Goal: Information Seeking & Learning: Learn about a topic

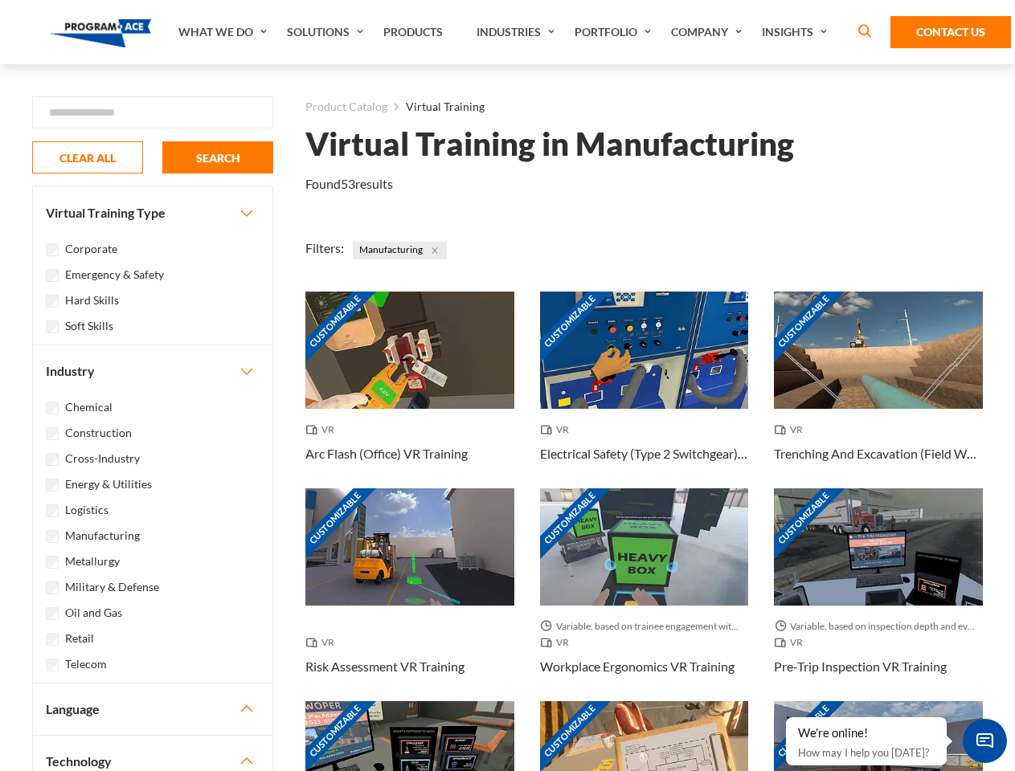
click at [224, 32] on link "What We Do" at bounding box center [224, 32] width 108 height 64
click at [327, 32] on link "Solutions" at bounding box center [327, 32] width 96 height 64
click at [517, 32] on link "Industries" at bounding box center [517, 32] width 98 height 64
click at [709, 32] on link "Company" at bounding box center [708, 32] width 91 height 64
click at [797, 32] on link "Insights" at bounding box center [795, 32] width 85 height 64
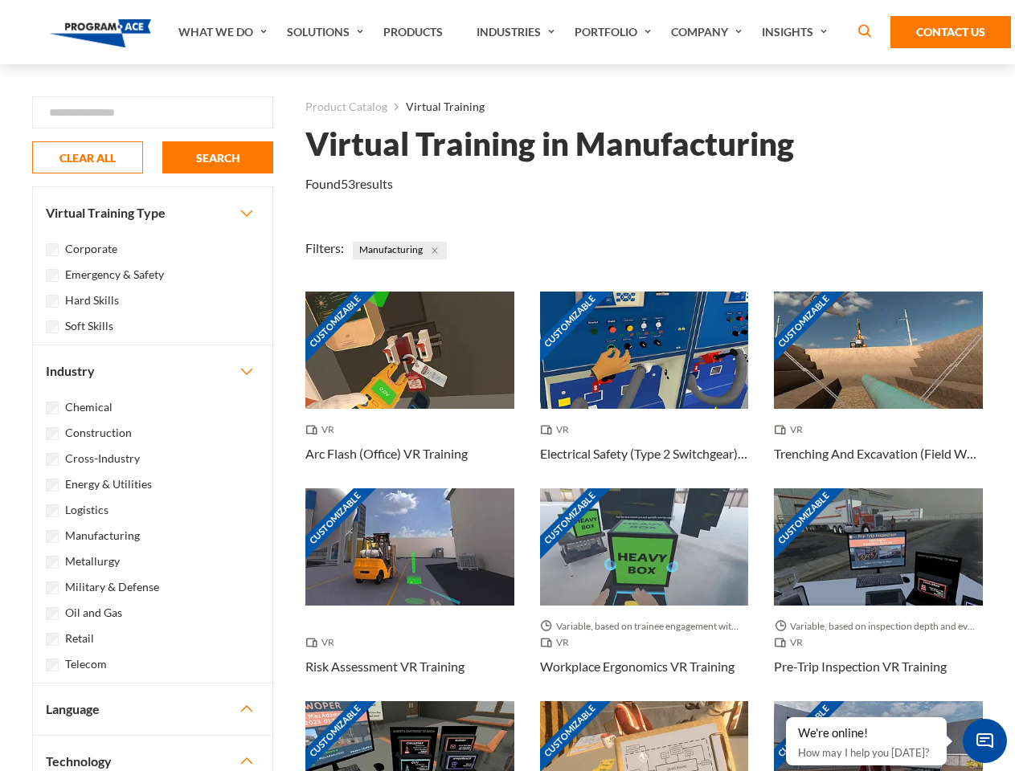
click at [0, 0] on div "Blog White Papers News" at bounding box center [0, 0] width 0 height 0
click at [0, 0] on strong "How Virtual Learning Can Enhance Workforce Productivity: A Guide for L&D Manage…" at bounding box center [0, 0] width 0 height 0
click at [984, 741] on span "Minimize live chat window" at bounding box center [984, 741] width 59 height 59
click at [786, 718] on div "Customizable" at bounding box center [878, 759] width 209 height 117
